Goal: Transaction & Acquisition: Book appointment/travel/reservation

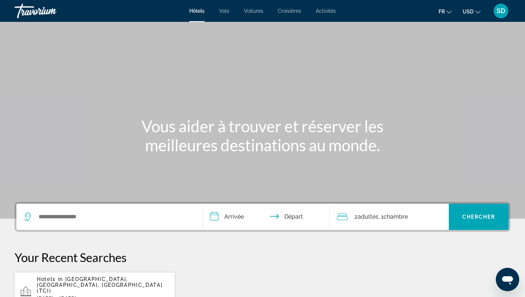
click at [228, 7] on div "Hôtels Vols Voitures Croisières Activités Hôtels Vols Voitures Croisières Activ…" at bounding box center [262, 10] width 525 height 19
click at [227, 11] on span "Vols" at bounding box center [224, 11] width 10 height 6
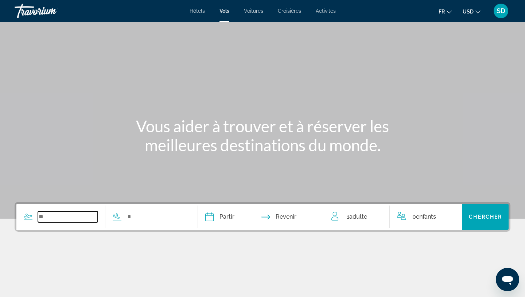
click at [49, 218] on input "Search widget" at bounding box center [68, 217] width 60 height 11
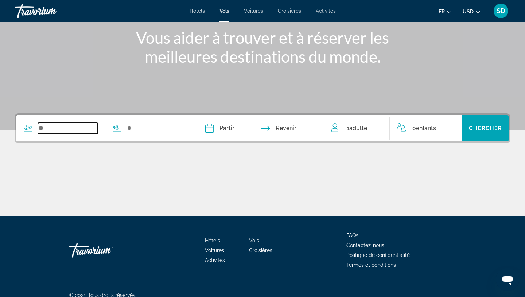
scroll to position [97, 0]
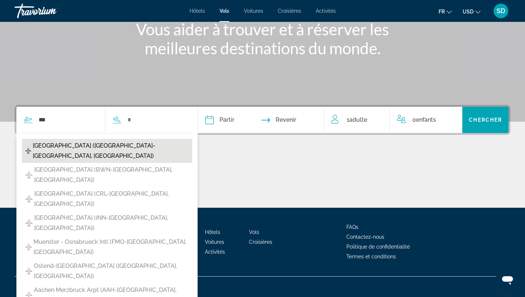
click at [65, 148] on span "[GEOGRAPHIC_DATA] ([GEOGRAPHIC_DATA]-[GEOGRAPHIC_DATA], [GEOGRAPHIC_DATA])" at bounding box center [111, 151] width 156 height 20
type input "**********"
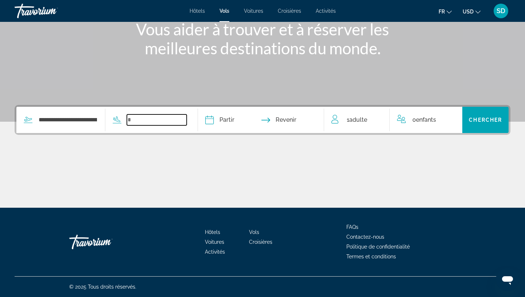
click at [148, 119] on input "Search widget" at bounding box center [157, 120] width 60 height 11
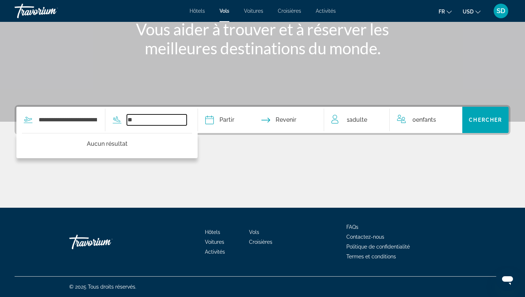
type input "*"
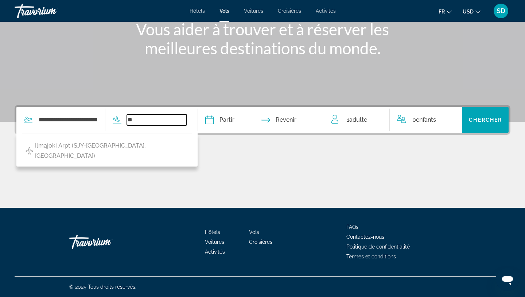
type input "*"
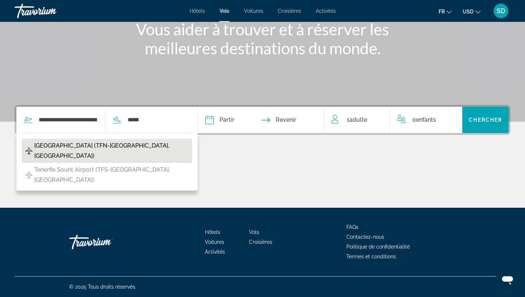
click at [101, 143] on span "[GEOGRAPHIC_DATA] (TFN-[GEOGRAPHIC_DATA], [GEOGRAPHIC_DATA])" at bounding box center [111, 151] width 154 height 20
type input "**********"
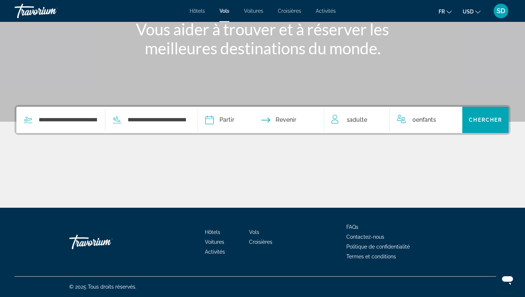
click at [231, 123] on input "Depart date" at bounding box center [235, 121] width 62 height 28
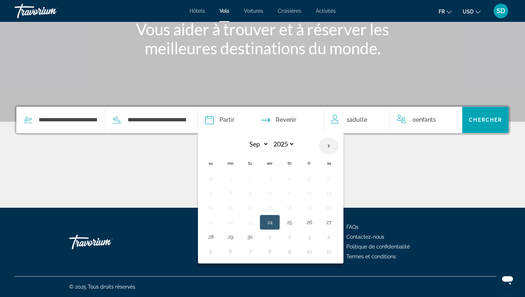
click at [336, 145] on th "Next month" at bounding box center [329, 146] width 20 height 16
select select "**"
click at [295, 221] on button "25" at bounding box center [290, 222] width 12 height 10
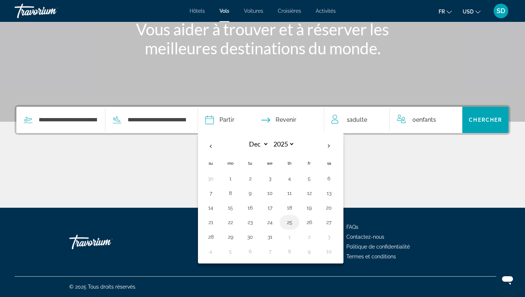
type input "**********"
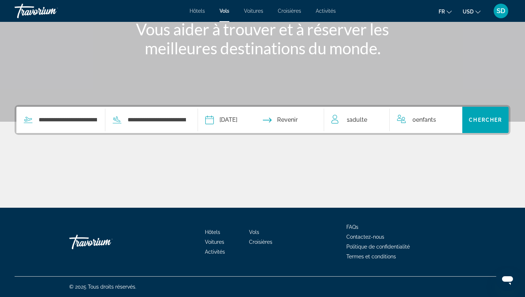
click at [307, 121] on input "Return date" at bounding box center [296, 121] width 62 height 28
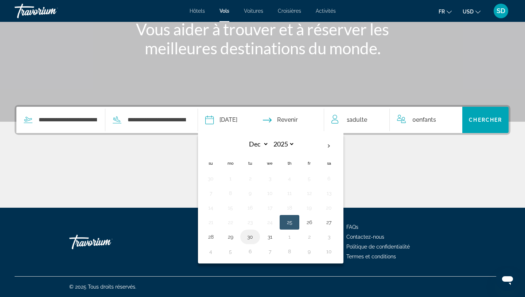
click at [254, 235] on button "30" at bounding box center [250, 237] width 12 height 10
type input "**********"
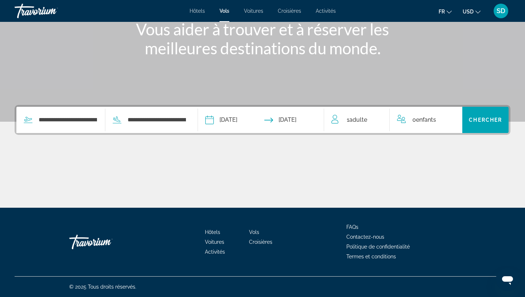
click at [343, 123] on div "1 Adulte Adultes" at bounding box center [361, 120] width 58 height 10
click at [379, 118] on icon "Increment adults" at bounding box center [379, 118] width 7 height 7
click at [447, 117] on div "0 Enfant Enfants" at bounding box center [426, 120] width 58 height 13
click at [451, 118] on icon "Increment children" at bounding box center [452, 118] width 7 height 9
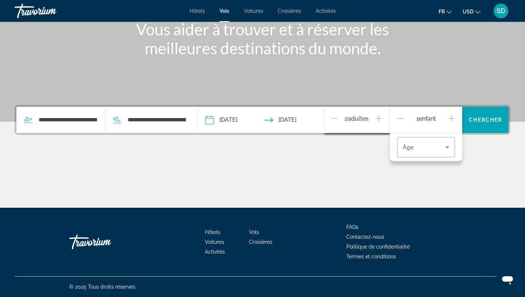
click at [451, 118] on icon "Increment children" at bounding box center [452, 118] width 7 height 9
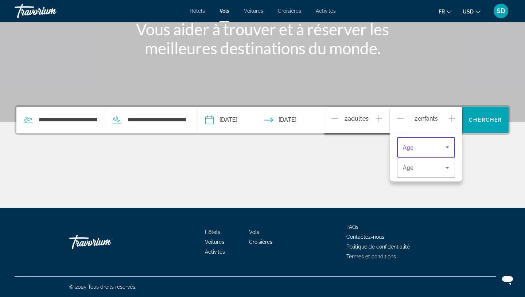
click at [446, 146] on icon "Travelers: 2 adults, 2 children" at bounding box center [447, 147] width 9 height 9
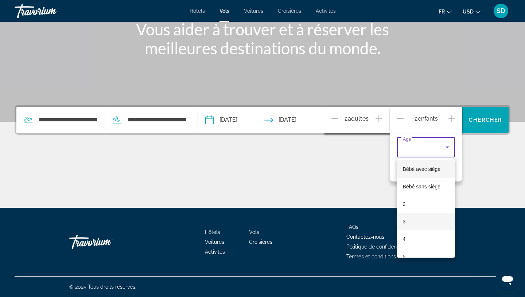
click at [405, 222] on span "3" at bounding box center [404, 221] width 3 height 9
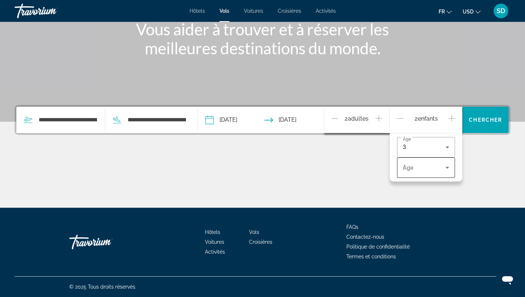
click at [417, 176] on div "Travelers: 2 adults, 2 children" at bounding box center [426, 168] width 47 height 20
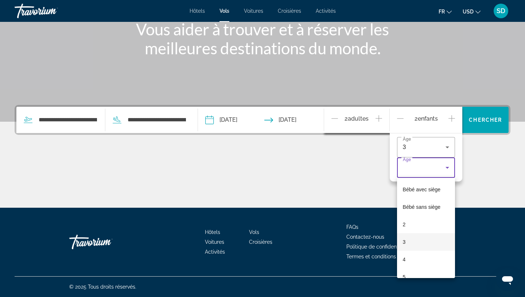
click at [408, 243] on mat-option "3" at bounding box center [426, 242] width 58 height 18
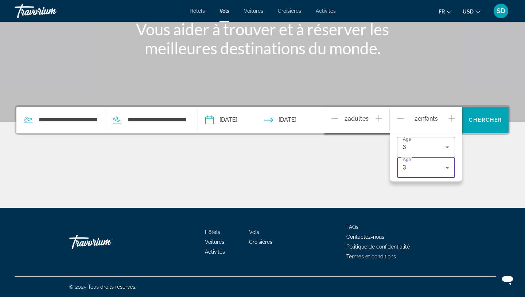
click at [446, 169] on icon "Travelers: 2 adults, 2 children" at bounding box center [447, 167] width 9 height 9
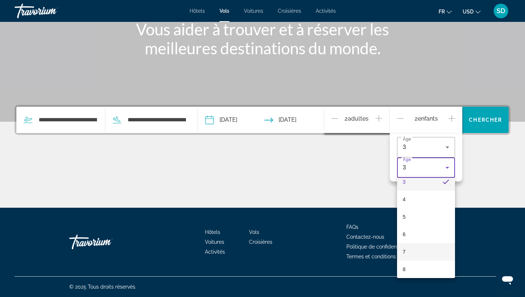
scroll to position [78, 0]
click at [403, 250] on span "8" at bounding box center [404, 252] width 3 height 9
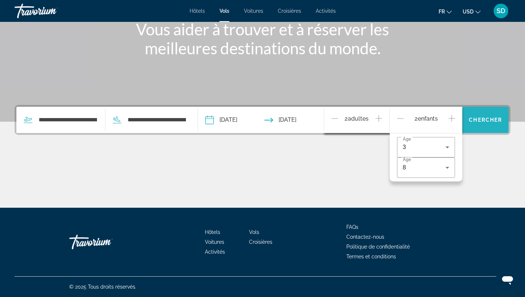
click at [473, 121] on span "Chercher" at bounding box center [485, 120] width 33 height 6
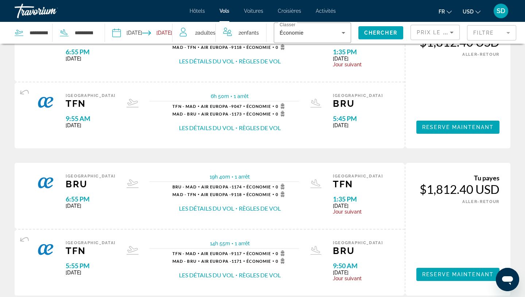
scroll to position [219, 0]
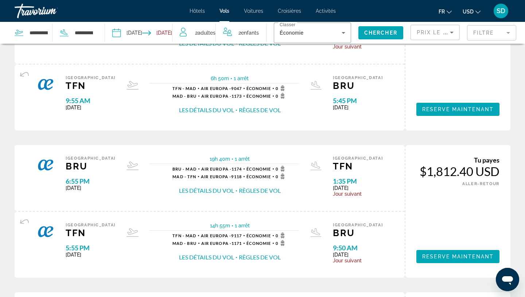
click at [439, 31] on span "Prix ​​le plus bas" at bounding box center [445, 33] width 57 height 6
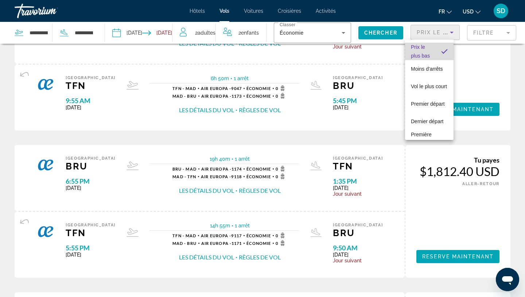
click at [429, 50] on span "Prix ​​le plus bas" at bounding box center [423, 52] width 24 height 18
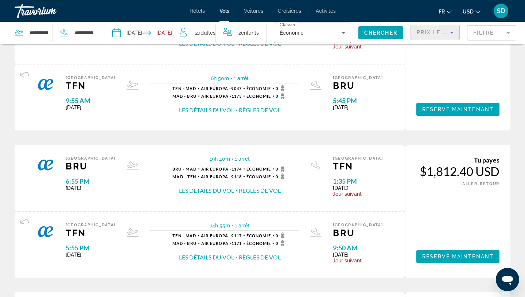
drag, startPoint x: 0, startPoint y: 121, endPoint x: 42, endPoint y: 43, distance: 89.4
click at [12, 93] on div "Résultats de la recherche de vols - [GEOGRAPHIC_DATA] [GEOGRAPHIC_DATA] et de r…" at bounding box center [262, 290] width 525 height 917
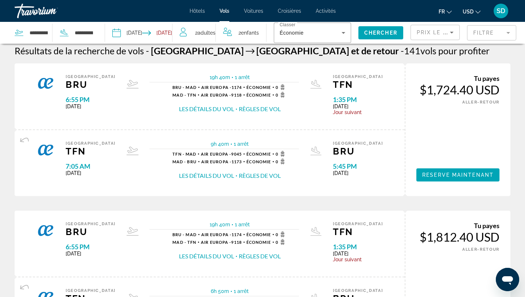
scroll to position [0, 0]
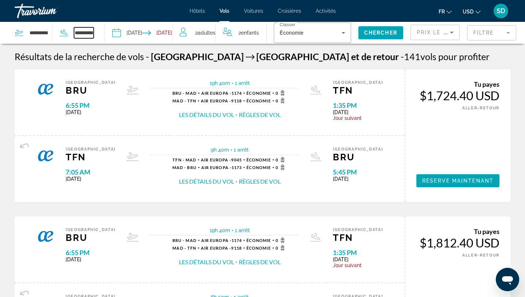
click at [82, 31] on input "**********" at bounding box center [84, 32] width 20 height 11
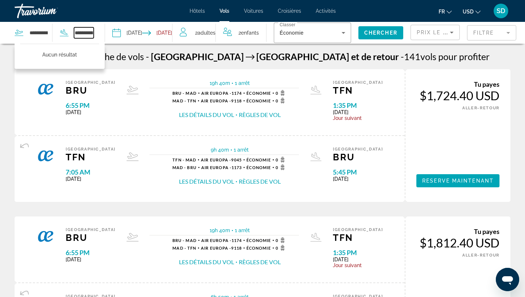
click at [81, 30] on input "**********" at bounding box center [84, 32] width 20 height 11
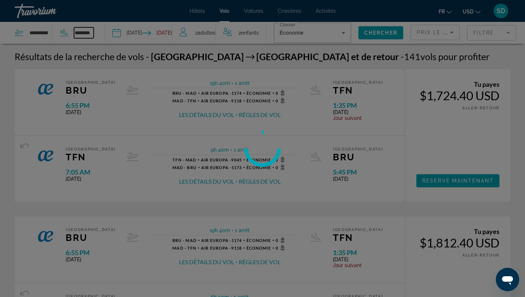
type input "*********"
